Goal: Check status

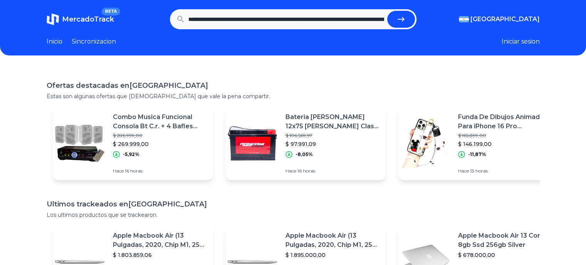
scroll to position [0, 547]
click at [387, 11] on button "submit" at bounding box center [401, 19] width 28 height 17
type input "**********"
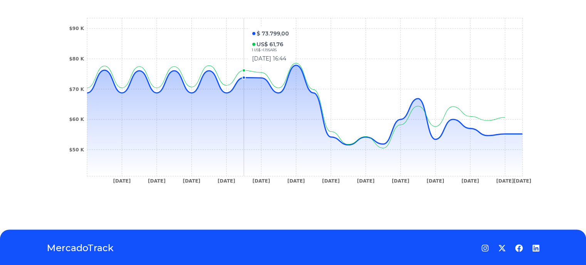
scroll to position [293, 0]
